Goal: Check status: Check status

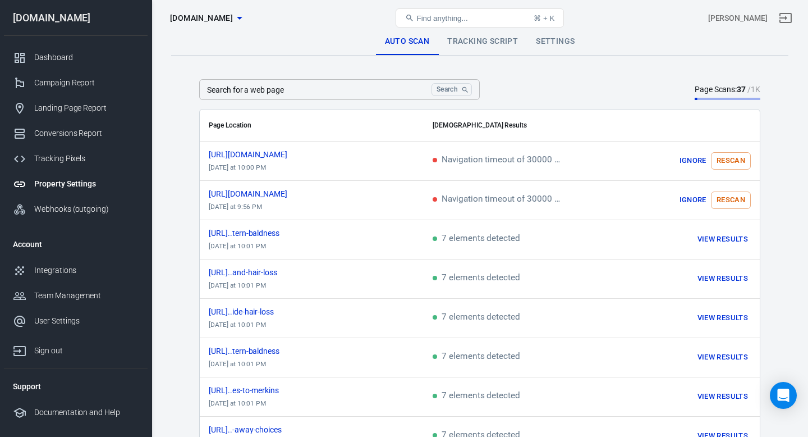
click at [487, 42] on link "Tracking Script" at bounding box center [482, 41] width 89 height 27
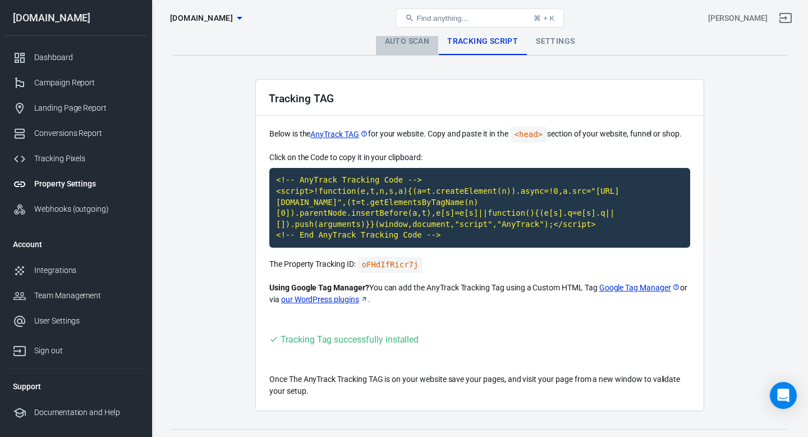
click at [418, 41] on link "Auto Scan" at bounding box center [407, 41] width 63 height 27
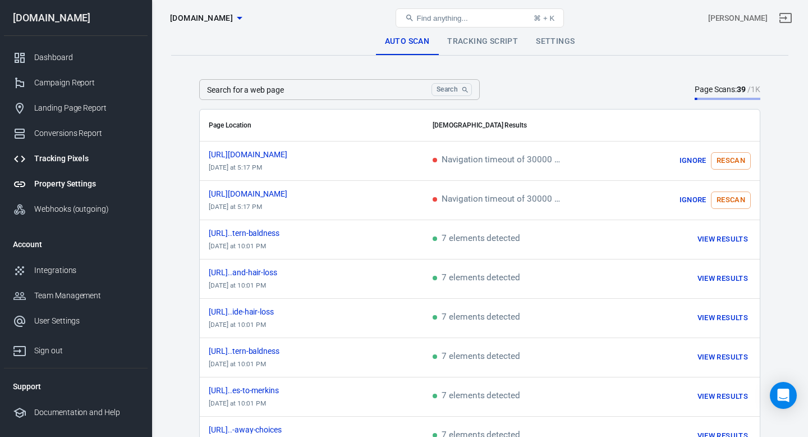
click at [60, 161] on div "Tracking Pixels" at bounding box center [86, 159] width 104 height 12
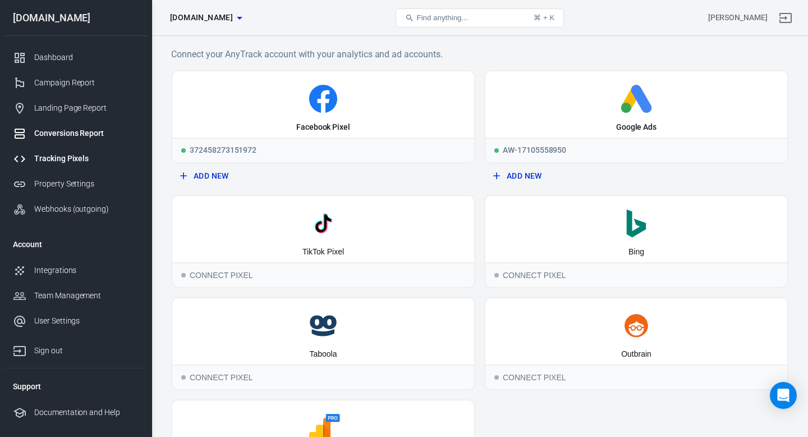
click at [65, 134] on div "Conversions Report" at bounding box center [86, 133] width 104 height 12
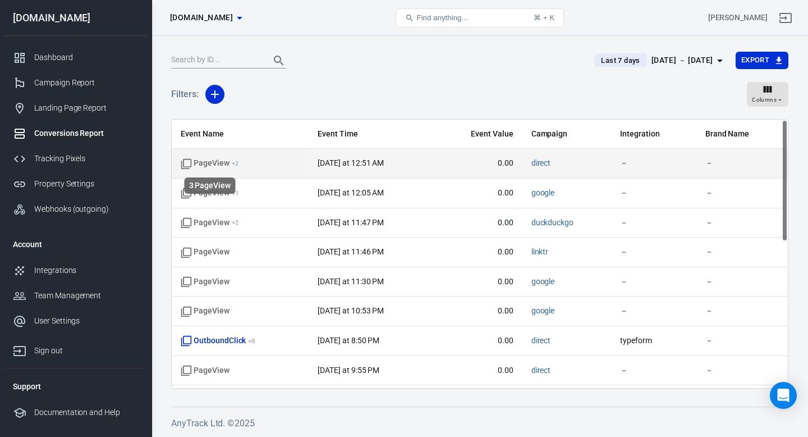
click at [217, 166] on span "PageView + 2" at bounding box center [210, 163] width 58 height 11
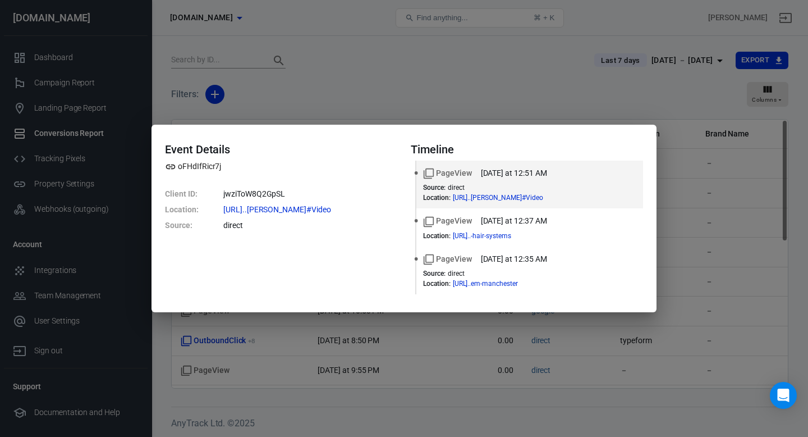
click at [422, 104] on div "Event Details oFHdIfRicr7j Client ID : jwziToW8Q2GpSL Location : [URL]..[PERSON…" at bounding box center [404, 218] width 808 height 437
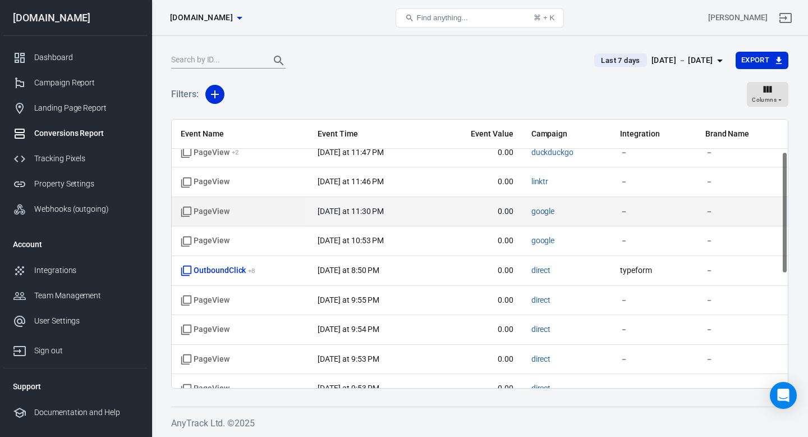
scroll to position [71, 0]
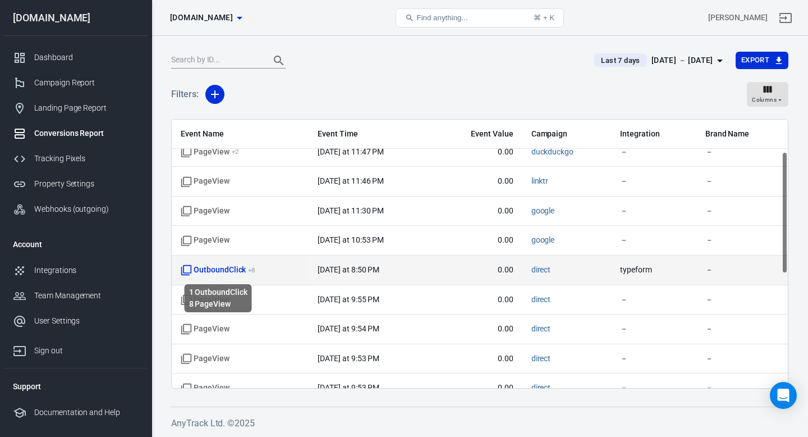
click at [222, 275] on span "OutboundClick + 8" at bounding box center [218, 269] width 75 height 11
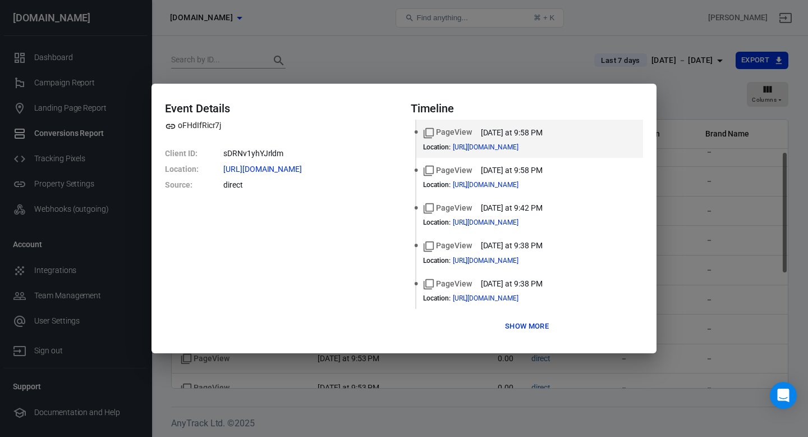
click at [541, 327] on button "Show more" at bounding box center [526, 326] width 49 height 17
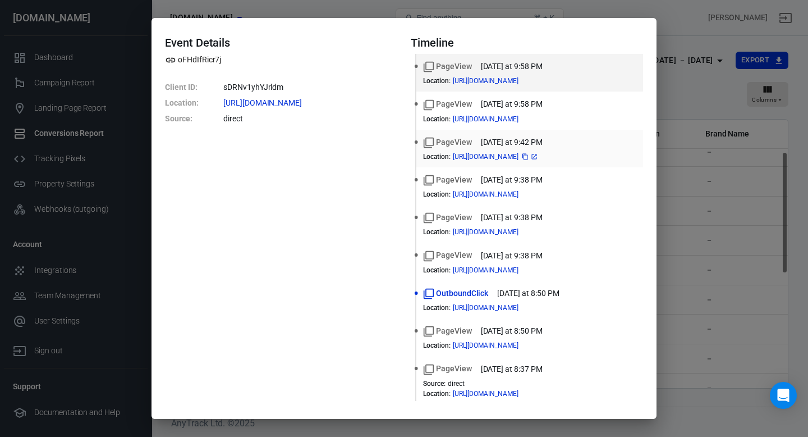
scroll to position [3, 0]
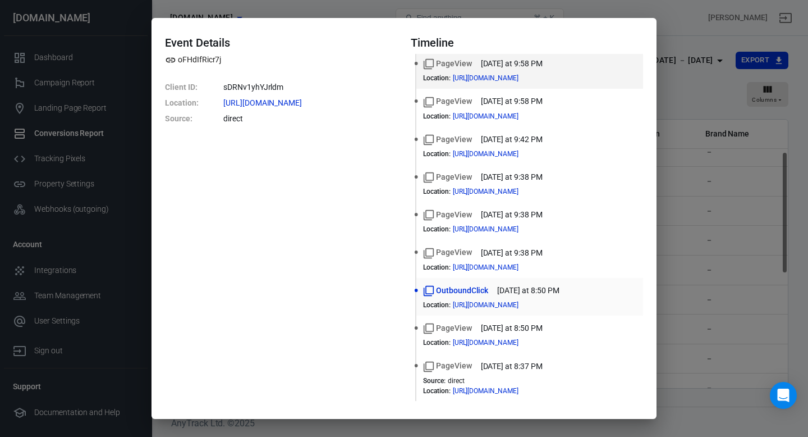
click at [496, 290] on div "OutboundClick [DATE] at 8:50 PM" at bounding box center [529, 291] width 213 height 12
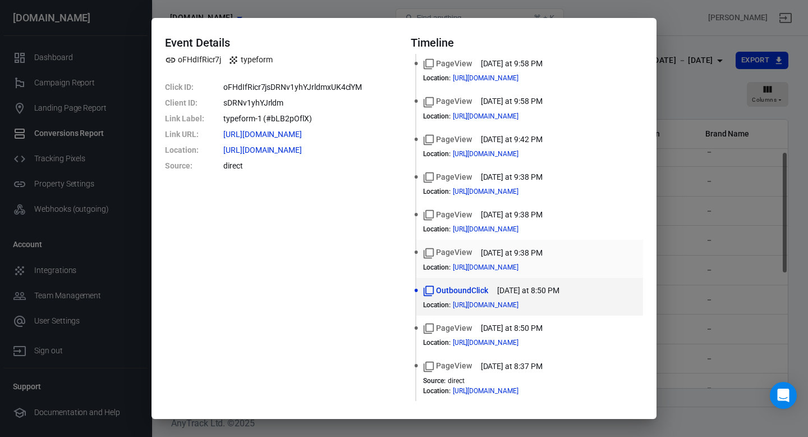
click at [501, 259] on div "PageView [DATE] at 9:38 PM Location : [URL][DOMAIN_NAME]" at bounding box center [529, 258] width 213 height 24
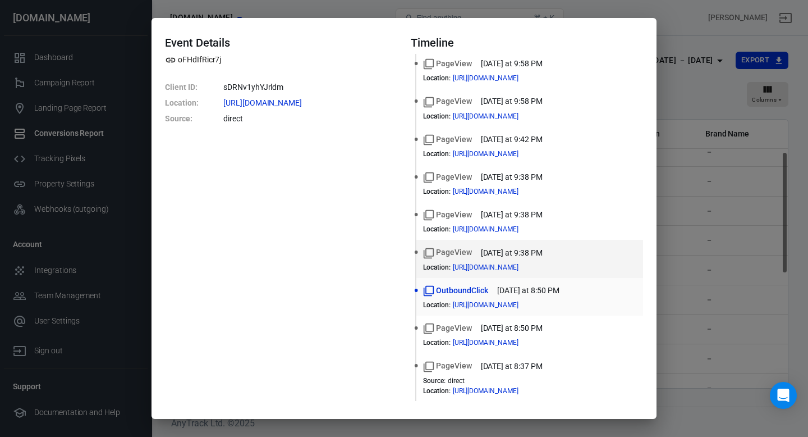
click at [498, 297] on div "OutboundClick [DATE] at 8:50 PM Location : [URL][DOMAIN_NAME]" at bounding box center [529, 297] width 213 height 24
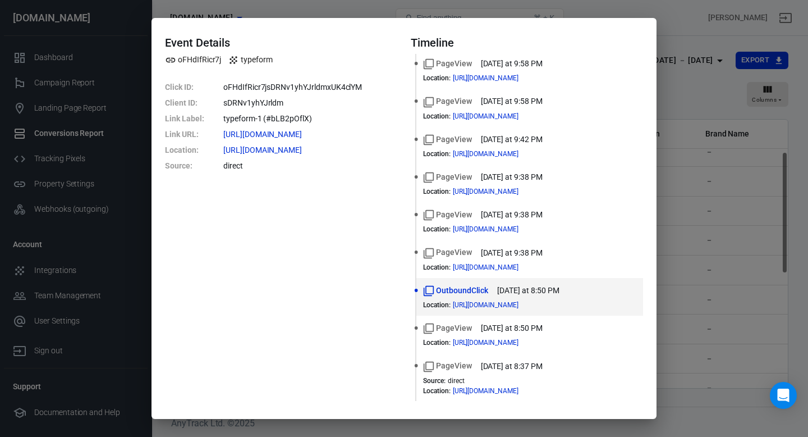
click at [694, 195] on div "Event Details oFHdIfRicr7j typeform Click ID : oFHdIfRicr7jsDRNv1yhYJrldmxUK4cl…" at bounding box center [404, 218] width 808 height 437
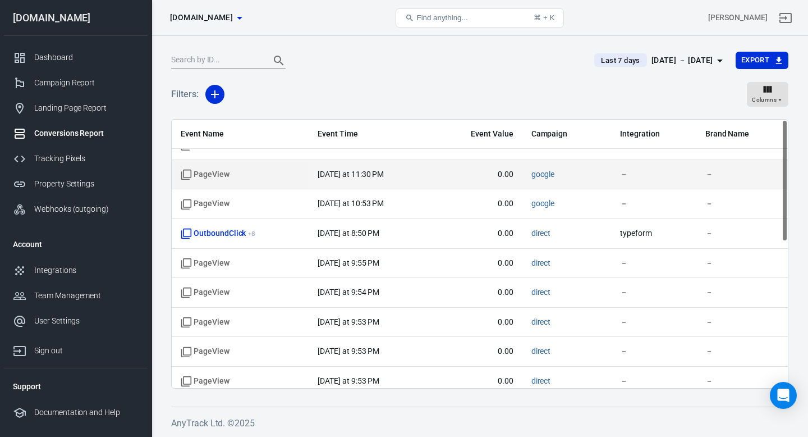
scroll to position [0, 0]
